Goal: Transaction & Acquisition: Purchase product/service

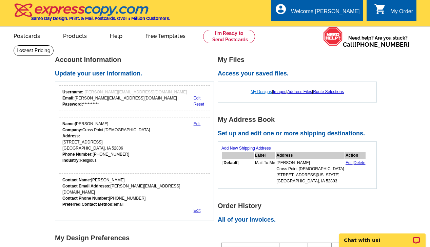
click at [257, 91] on link "My Designs" at bounding box center [260, 91] width 21 height 5
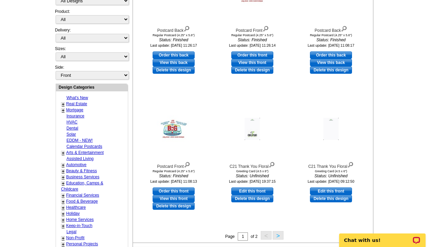
scroll to position [182, 0]
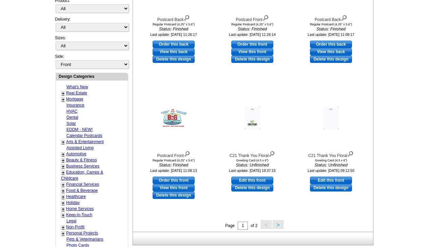
click at [280, 225] on button ">" at bounding box center [277, 225] width 11 height 8
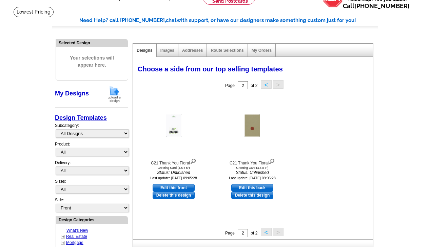
scroll to position [41, 0]
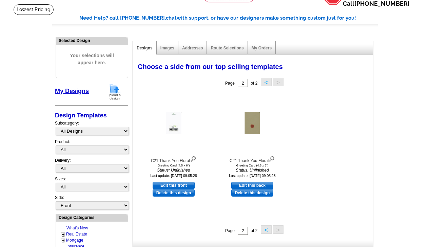
click at [264, 83] on button "<" at bounding box center [266, 82] width 11 height 8
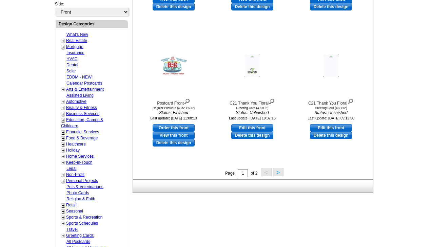
scroll to position [232, 0]
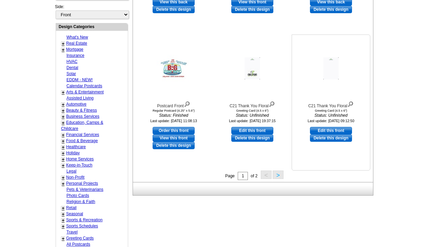
click at [334, 66] on img at bounding box center [330, 69] width 15 height 22
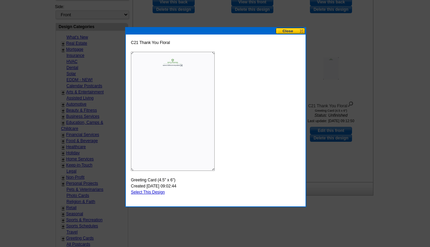
click at [171, 68] on img at bounding box center [173, 111] width 84 height 119
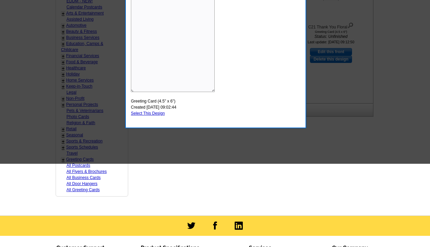
scroll to position [228, 0]
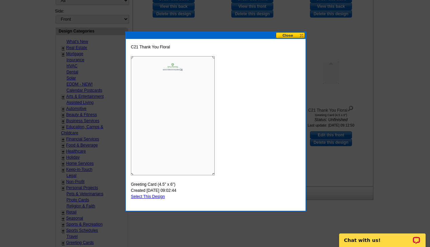
click at [301, 32] on button at bounding box center [290, 35] width 30 height 6
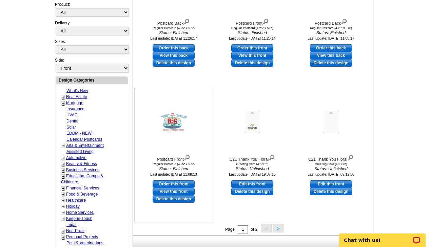
scroll to position [178, 0]
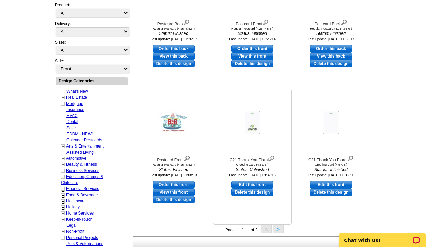
click at [254, 126] on img at bounding box center [252, 123] width 15 height 22
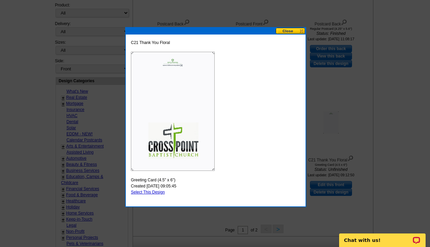
click at [143, 193] on link "Select This Design" at bounding box center [148, 192] width 34 height 5
select select "11"
select select "back"
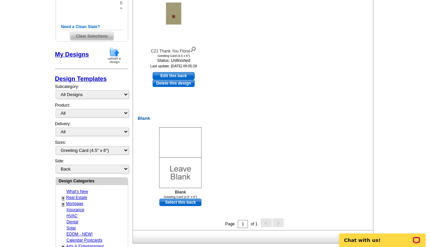
scroll to position [151, 0]
click at [187, 202] on link "Select this back" at bounding box center [180, 202] width 42 height 7
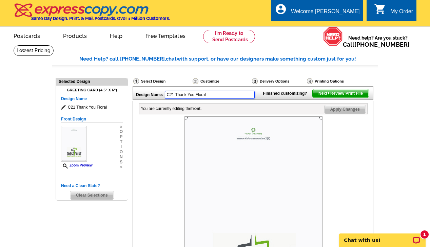
drag, startPoint x: 210, startPoint y: 96, endPoint x: 142, endPoint y: 90, distance: 68.3
click at [142, 90] on div "Design Name: C21 Thank You Floral" at bounding box center [196, 94] width 126 height 15
type input "Cross Point Cards"
click at [362, 98] on span "Next Review Print File" at bounding box center [340, 93] width 56 height 8
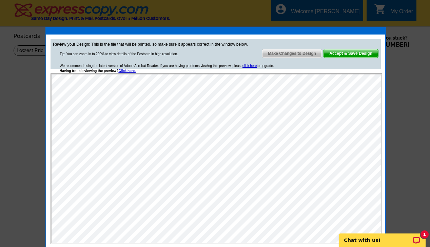
click at [359, 53] on span "Accept & Save Design" at bounding box center [350, 53] width 55 height 8
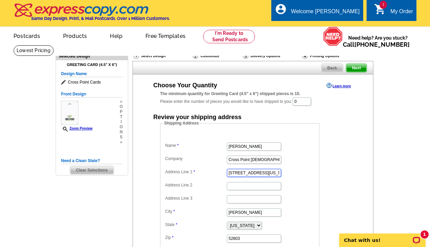
drag, startPoint x: 256, startPoint y: 173, endPoint x: 203, endPoint y: 170, distance: 53.3
type input "3206 Fieldcrest"
type input "52806"
click at [290, 192] on dl "Name Joel Kobernat Company Cross Point Baptist Address Line 1 3206 Fieldcrest A…" at bounding box center [239, 187] width 152 height 111
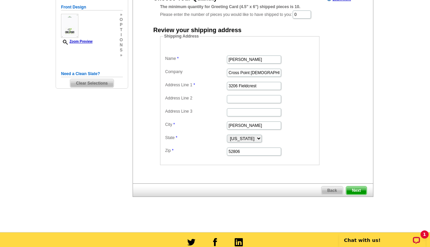
scroll to position [87, 0]
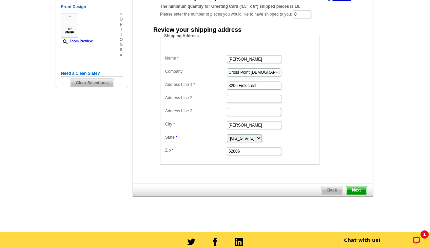
click at [360, 188] on span "Next" at bounding box center [356, 190] width 20 height 8
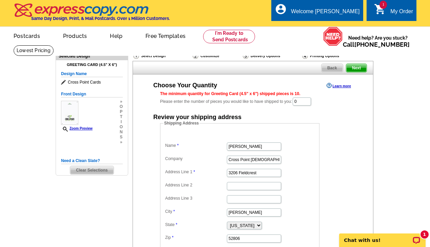
click at [309, 132] on dt at bounding box center [239, 135] width 152 height 6
click at [310, 102] on input "0" at bounding box center [301, 102] width 18 height 8
drag, startPoint x: 310, startPoint y: 102, endPoint x: 287, endPoint y: 98, distance: 24.1
click at [287, 98] on div "The minimum quantity for Greeting Card (4.5" x 6") shipped pieces is 10. Please…" at bounding box center [253, 99] width 186 height 16
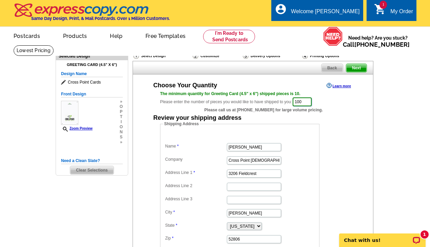
type input "100"
click at [354, 132] on div "Shipping Address Name [PERSON_NAME] Company Cross Point [DEMOGRAPHIC_DATA] Addr…" at bounding box center [252, 187] width 213 height 132
click at [361, 65] on span "Next" at bounding box center [356, 68] width 20 height 8
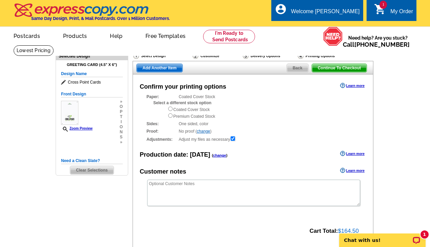
click at [170, 108] on input "radio" at bounding box center [170, 109] width 4 height 4
radio input "true"
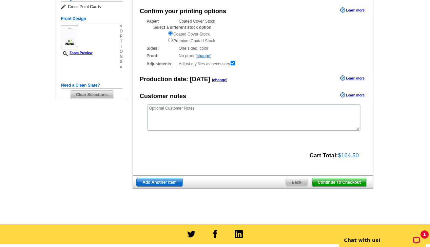
scroll to position [75, 0]
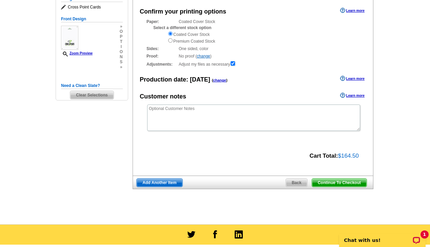
click at [297, 183] on span "Back" at bounding box center [296, 183] width 21 height 8
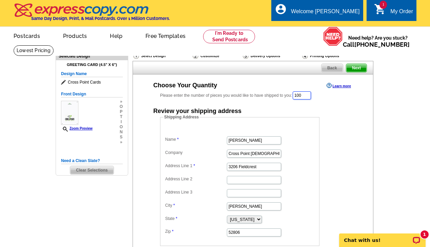
drag, startPoint x: 311, startPoint y: 95, endPoint x: 271, endPoint y: 93, distance: 39.7
click at [271, 93] on div "Please enter the number of pieces you would like to have shipped to you: 100" at bounding box center [253, 95] width 186 height 9
type input "150"
click at [363, 67] on span "Next" at bounding box center [356, 68] width 20 height 8
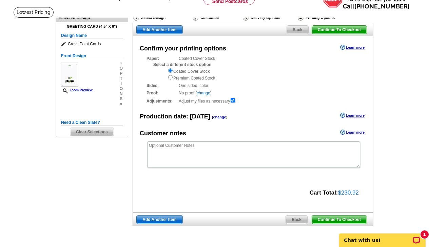
scroll to position [38, 0]
click at [345, 219] on span "Continue To Checkout" at bounding box center [339, 220] width 55 height 8
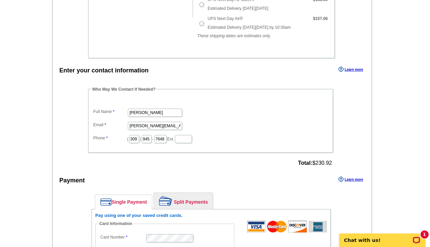
scroll to position [277, 0]
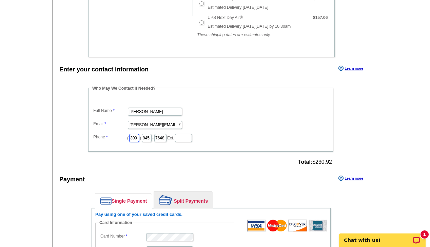
drag, startPoint x: 138, startPoint y: 138, endPoint x: 123, endPoint y: 138, distance: 14.9
click at [123, 138] on dl "Full Name [PERSON_NAME] [PERSON_NAME][EMAIL_ADDRESS][DOMAIN_NAME] Phone ( 309 )…" at bounding box center [210, 120] width 238 height 46
type input "563"
type input "343"
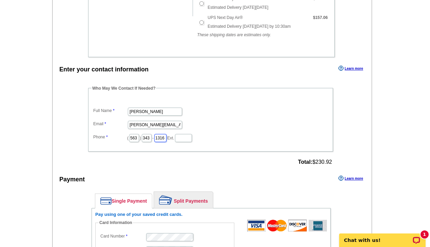
type input "1316"
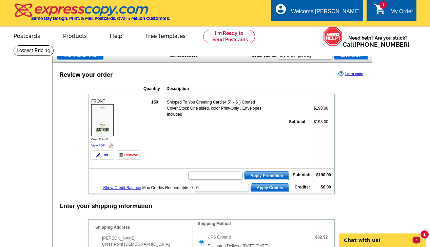
click at [368, 241] on p "Chat with us!" at bounding box center [377, 240] width 67 height 5
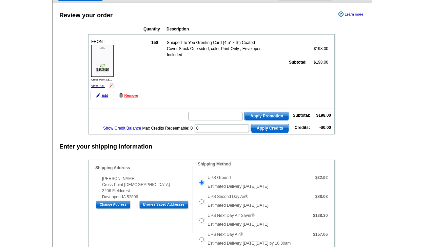
scroll to position [60, 0]
click at [215, 113] on input "text" at bounding box center [215, 116] width 54 height 8
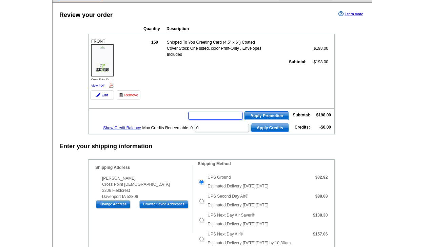
click at [230, 117] on input "text" at bounding box center [215, 116] width 54 height 8
paste input "CHAT20"
type input "CHAT20"
click at [261, 114] on span "Apply Promotion" at bounding box center [266, 116] width 44 height 8
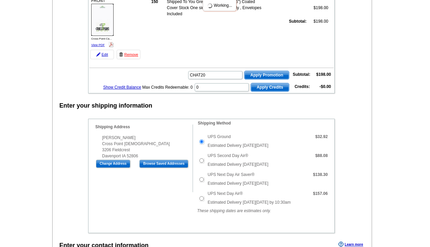
scroll to position [94, 0]
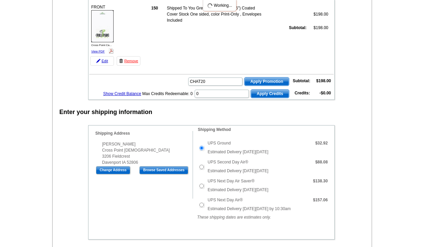
click at [271, 79] on span "Apply Promotion" at bounding box center [266, 82] width 44 height 8
